Goal: Task Accomplishment & Management: Manage account settings

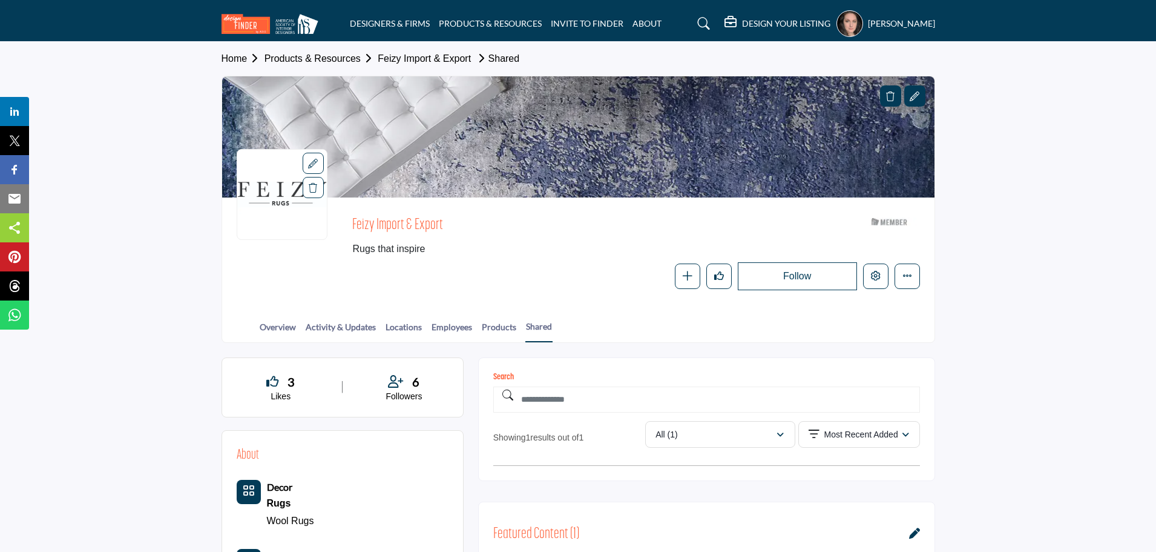
click at [868, 21] on h5 "[PERSON_NAME]" at bounding box center [901, 24] width 67 height 12
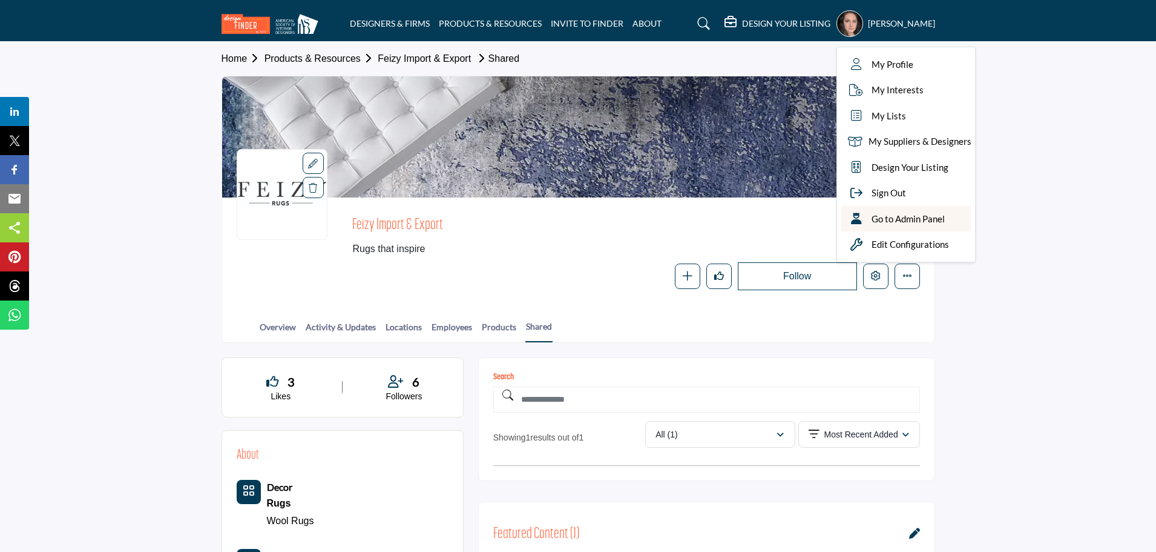
click at [872, 218] on span "Go to Admin Panel" at bounding box center [908, 219] width 73 height 14
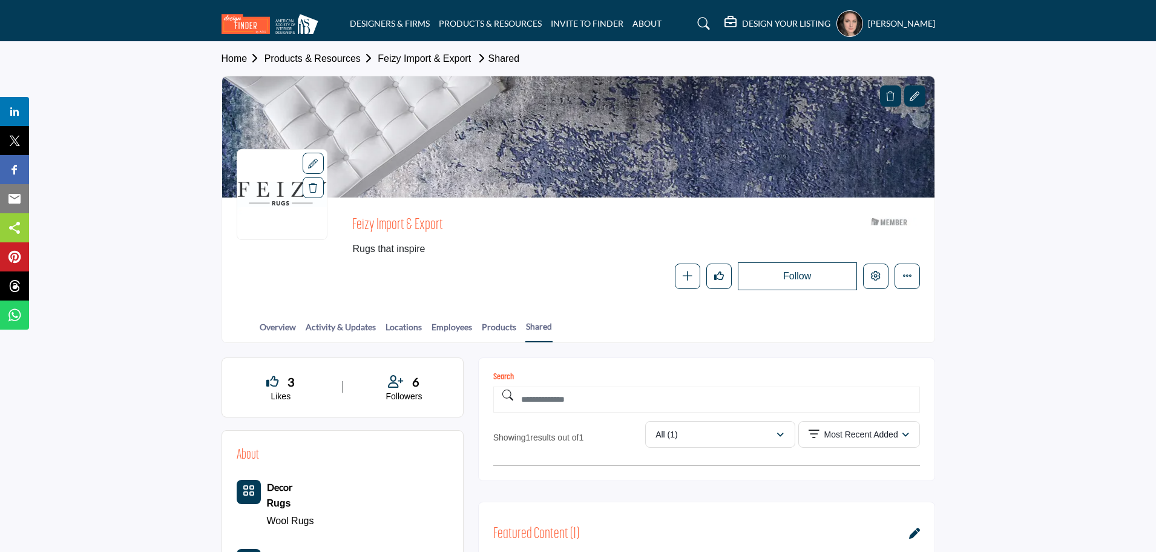
click at [698, 25] on icon at bounding box center [704, 24] width 12 height 12
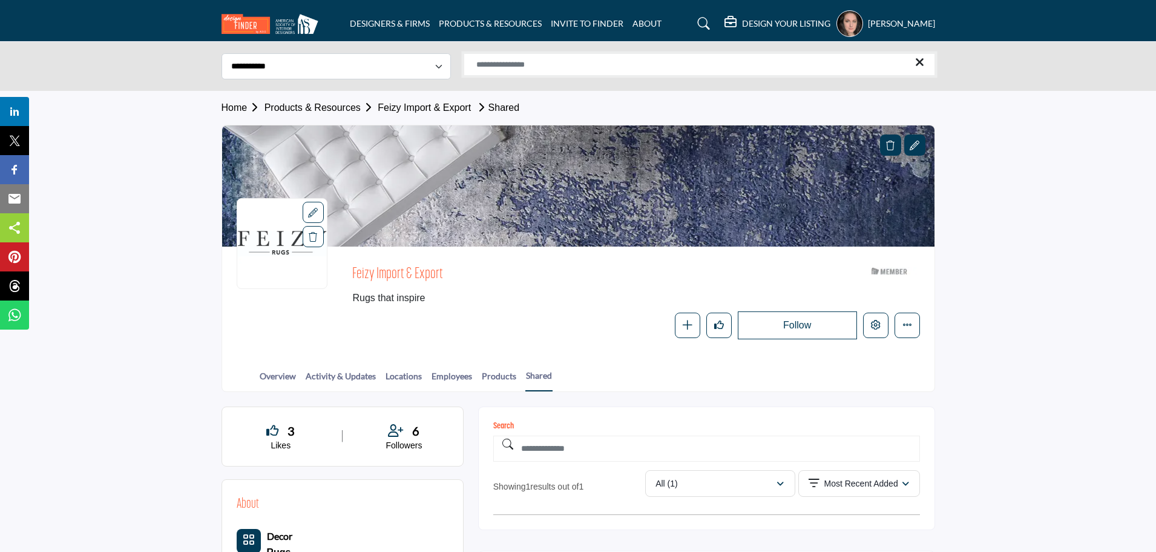
click at [613, 58] on input "Search Solutions" at bounding box center [700, 64] width 472 height 22
type input "**********"
click at [439, 65] on select "**********" at bounding box center [336, 66] width 229 height 26
select select "**********"
click at [222, 53] on select "**********" at bounding box center [336, 66] width 229 height 26
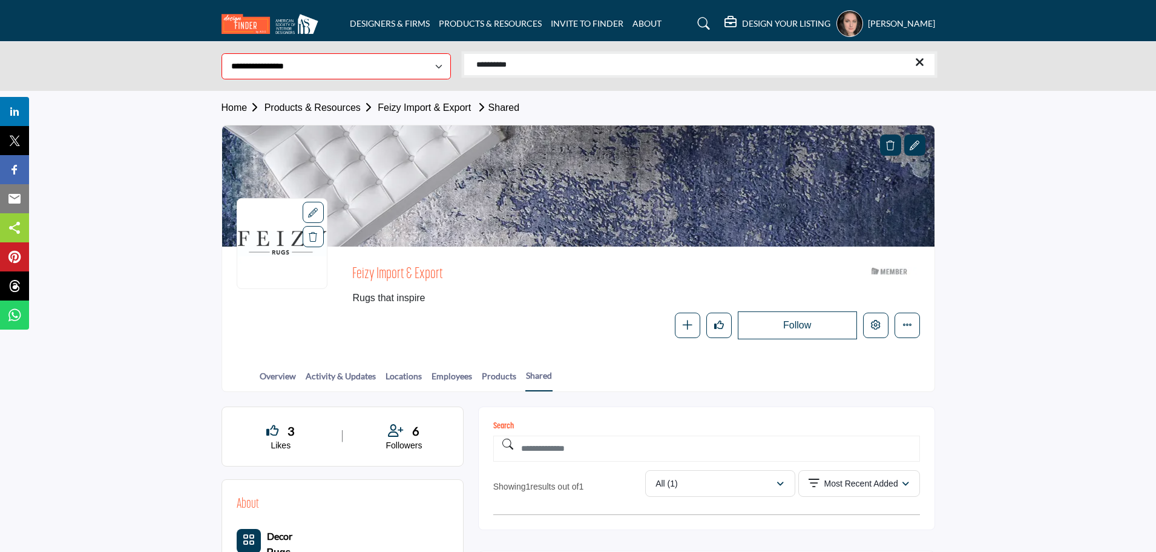
click at [787, 67] on input "**********" at bounding box center [700, 64] width 472 height 22
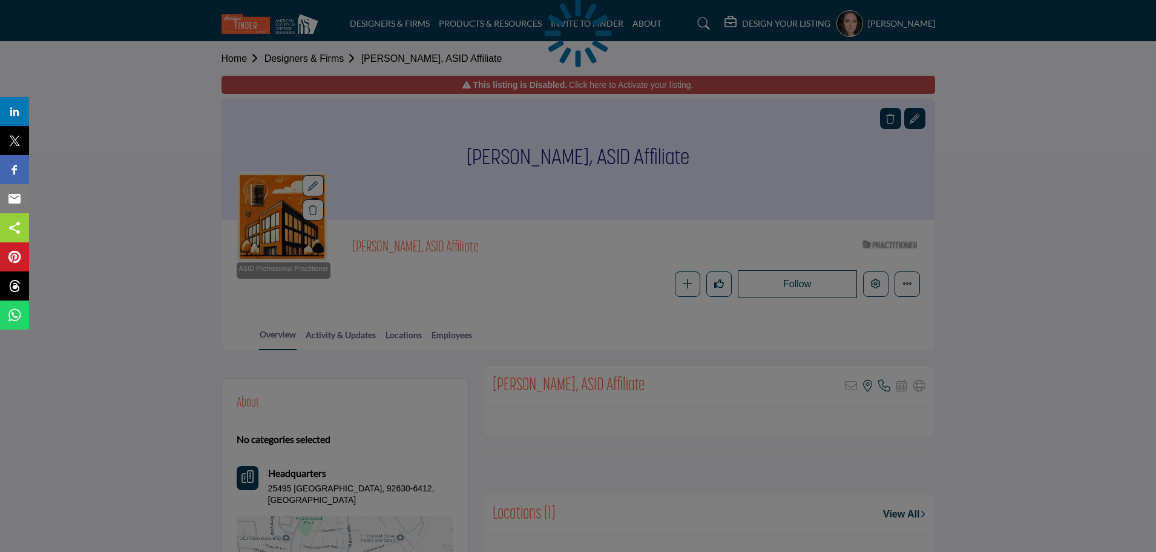
drag, startPoint x: 592, startPoint y: 157, endPoint x: 567, endPoint y: 158, distance: 25.4
click at [567, 158] on div at bounding box center [578, 276] width 1156 height 552
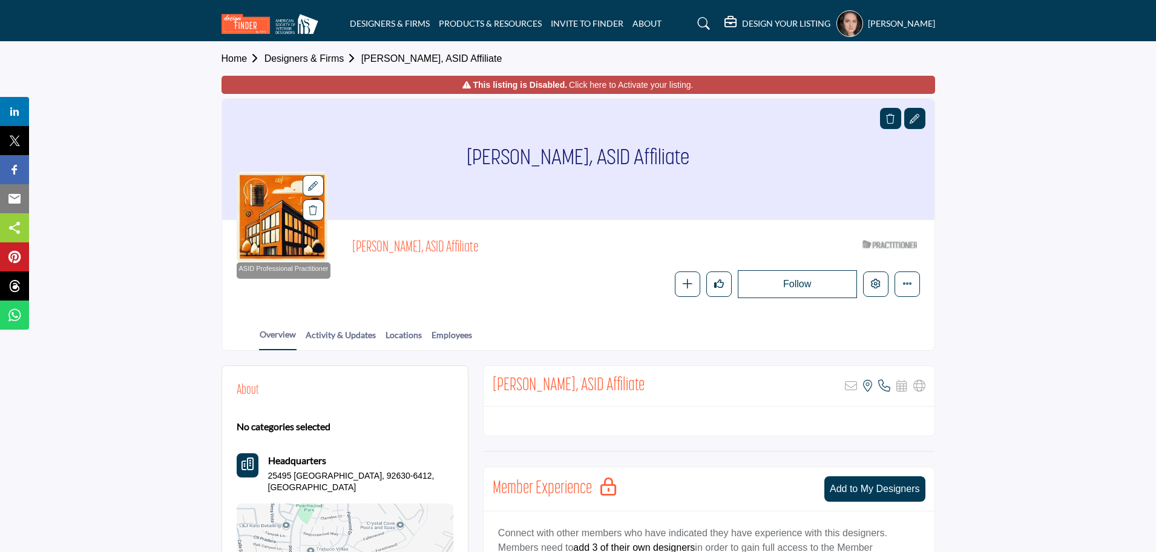
drag, startPoint x: 684, startPoint y: 157, endPoint x: 486, endPoint y: 153, distance: 197.4
click at [486, 153] on div "[PERSON_NAME], ASID Affiliate" at bounding box center [578, 159] width 713 height 121
click at [565, 157] on h1 "Kim Van Atta, ASID Affiliate" at bounding box center [578, 159] width 223 height 121
drag, startPoint x: 575, startPoint y: 157, endPoint x: 457, endPoint y: 157, distance: 118.1
click at [457, 157] on div "Kim Van Atta, ASID Affiliate" at bounding box center [578, 159] width 713 height 121
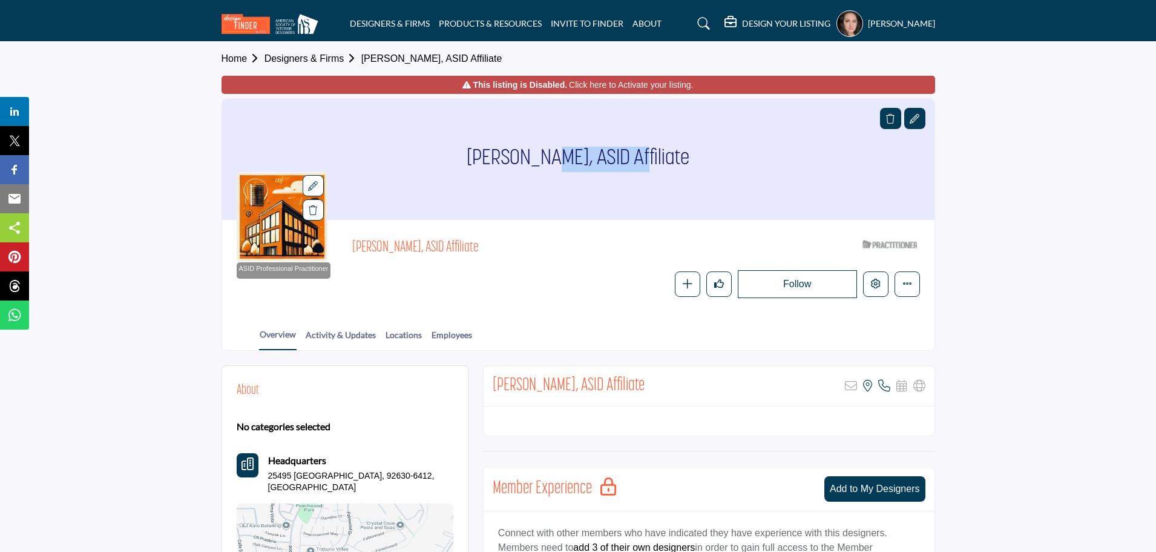
copy h1 "Kim Van Atta"
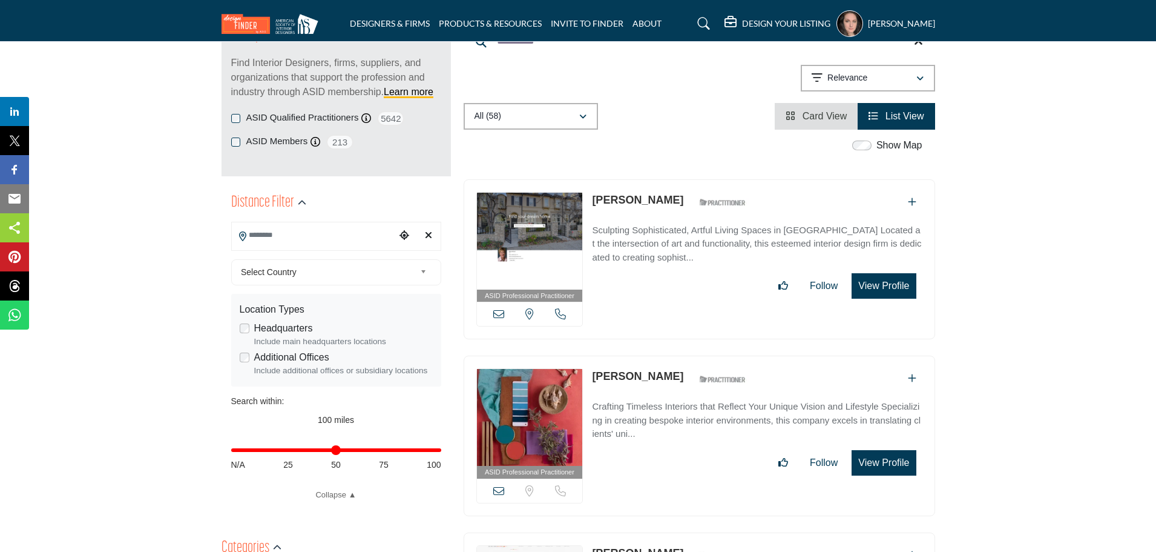
scroll to position [182, 0]
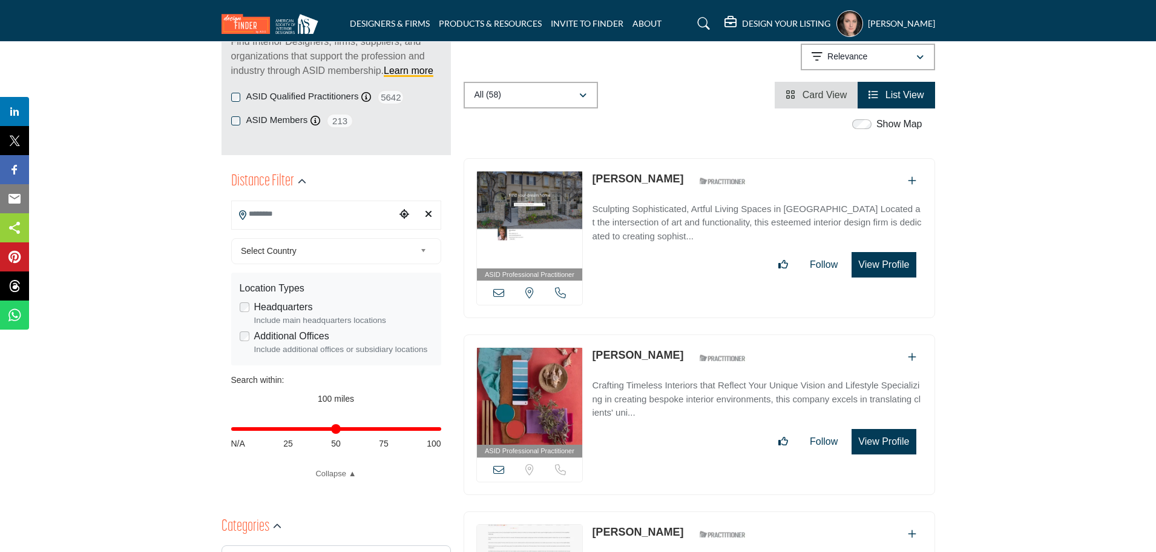
click at [622, 173] on link "Mena Moran" at bounding box center [637, 179] width 91 height 12
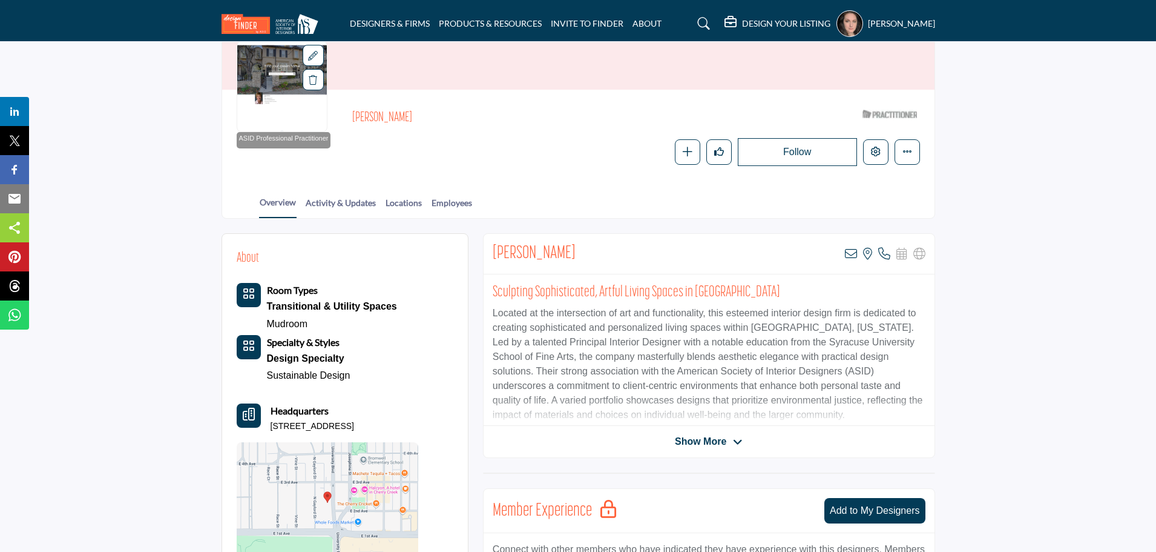
scroll to position [121, 0]
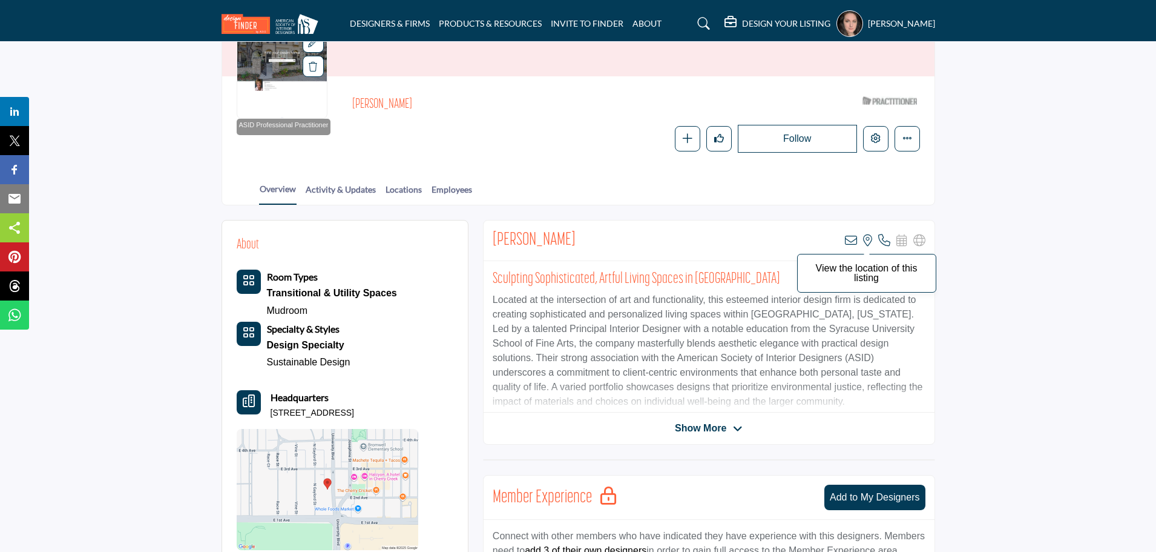
click at [867, 242] on icon at bounding box center [867, 240] width 9 height 12
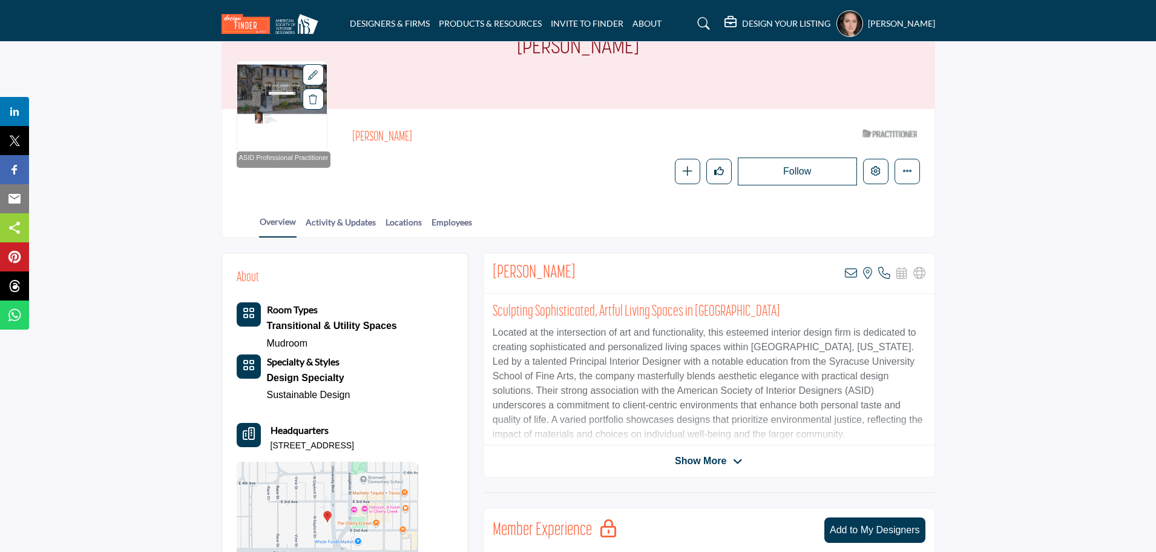
scroll to position [0, 0]
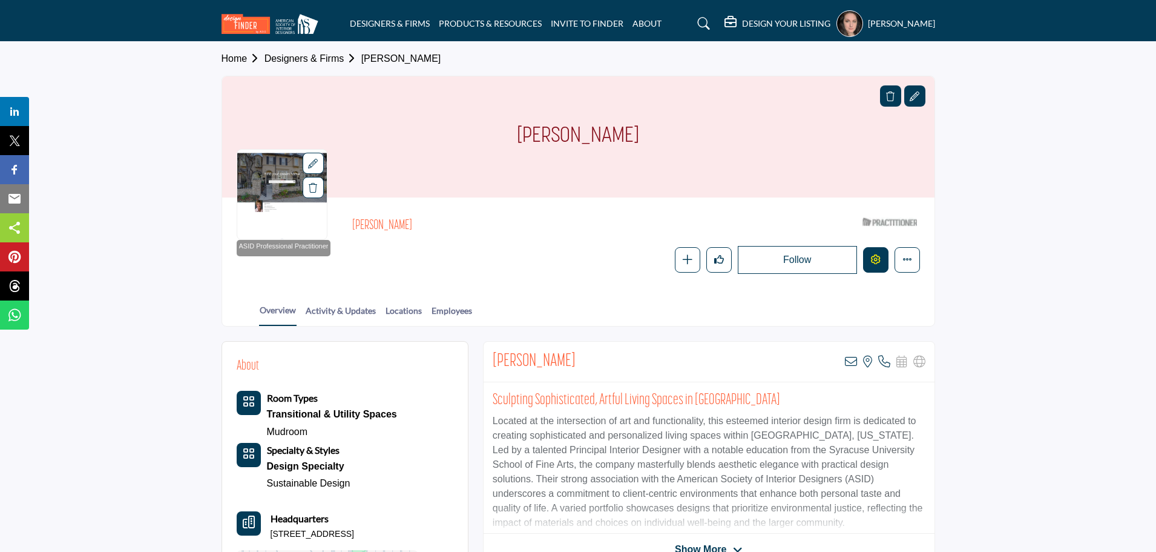
click at [877, 263] on icon "Edit company" at bounding box center [876, 259] width 10 height 10
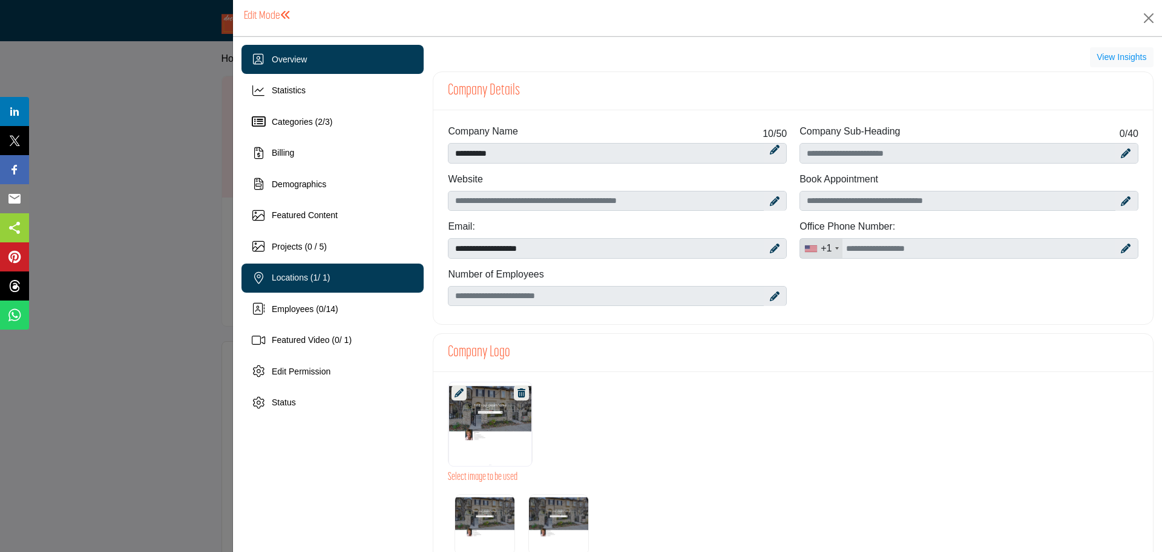
click at [289, 278] on span "Locations ( 1 / 1)" at bounding box center [301, 277] width 59 height 10
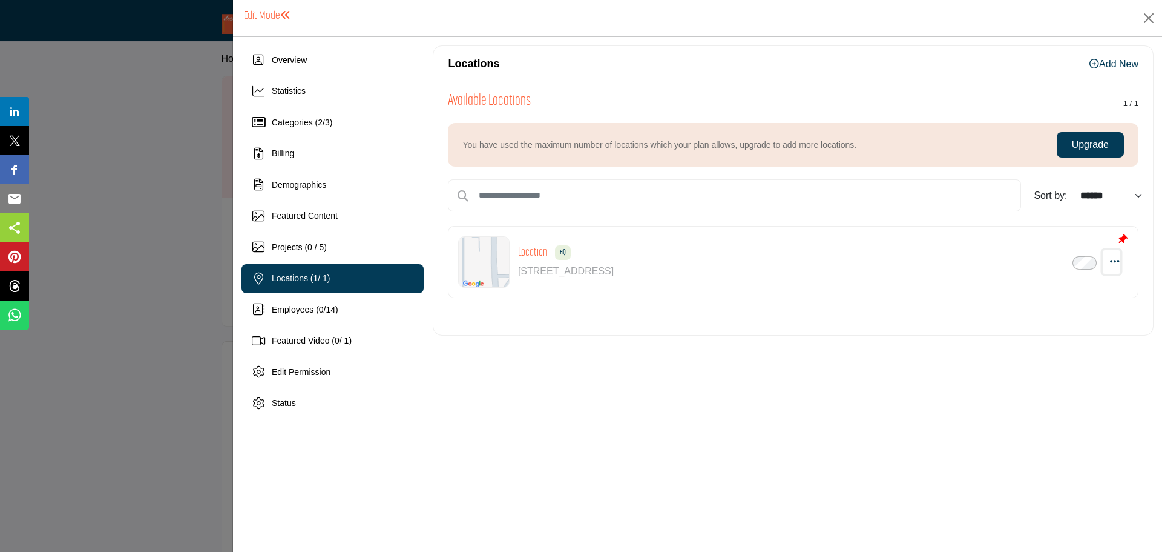
click at [1115, 260] on icon "button" at bounding box center [1115, 260] width 10 height 11
click at [1027, 318] on link "Edit" at bounding box center [1056, 320] width 117 height 22
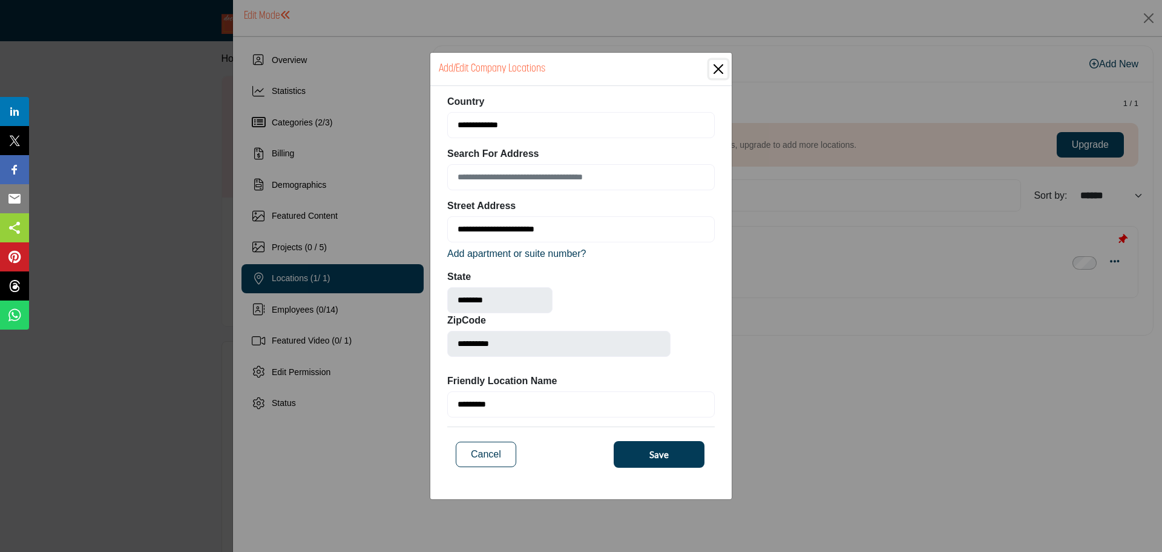
click at [720, 68] on button "Close" at bounding box center [719, 69] width 18 height 18
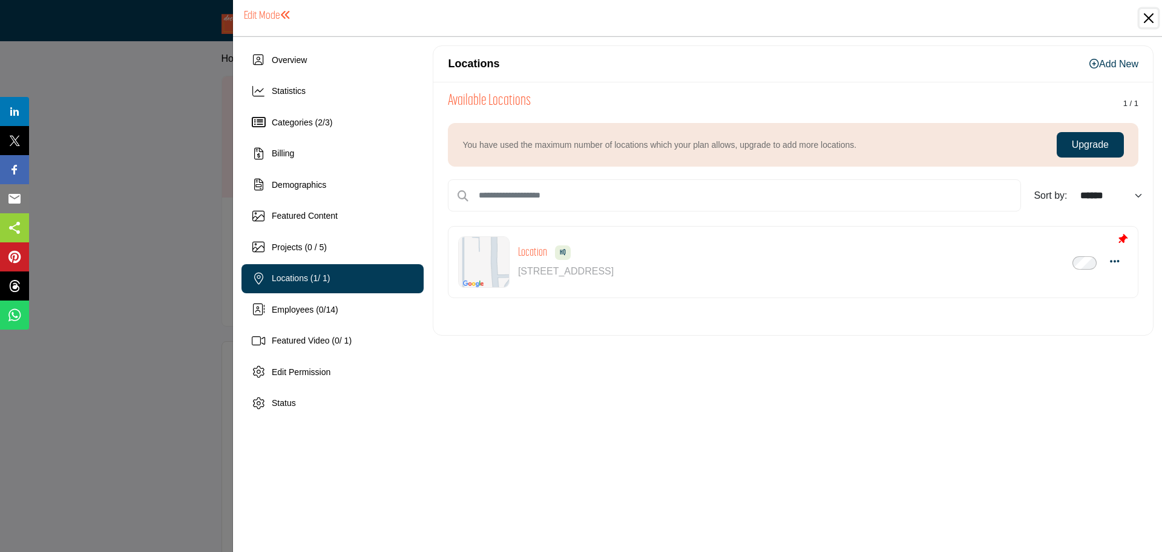
click at [1147, 17] on button "Close" at bounding box center [1149, 18] width 18 height 18
